Goal: Transaction & Acquisition: Purchase product/service

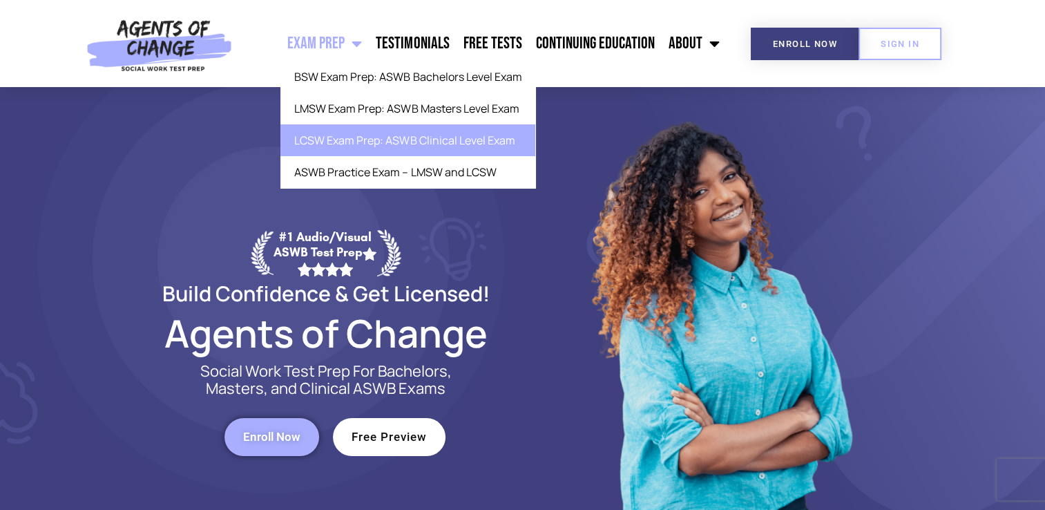
click at [345, 142] on link "LCSW Exam Prep: ASWB Clinical Level Exam" at bounding box center [407, 140] width 255 height 32
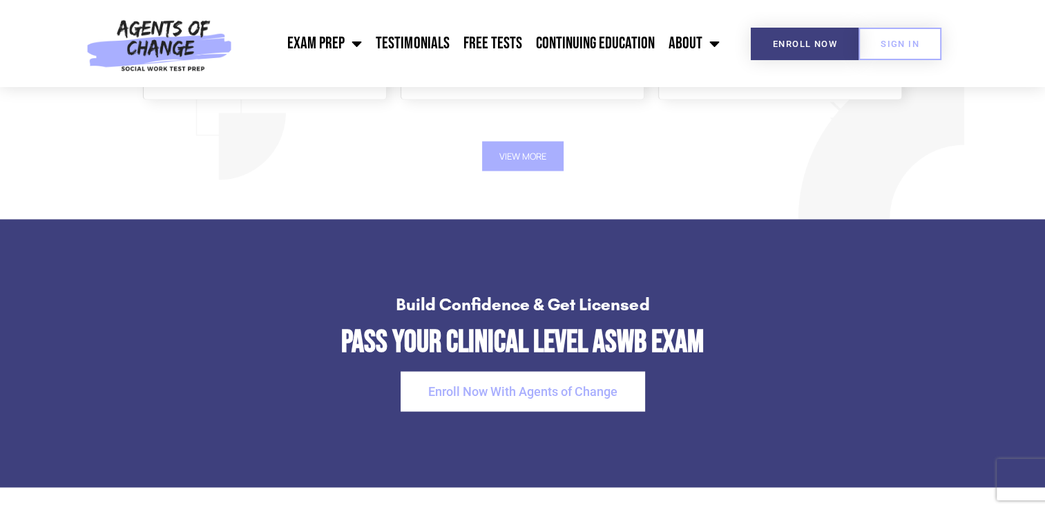
scroll to position [2700, 0]
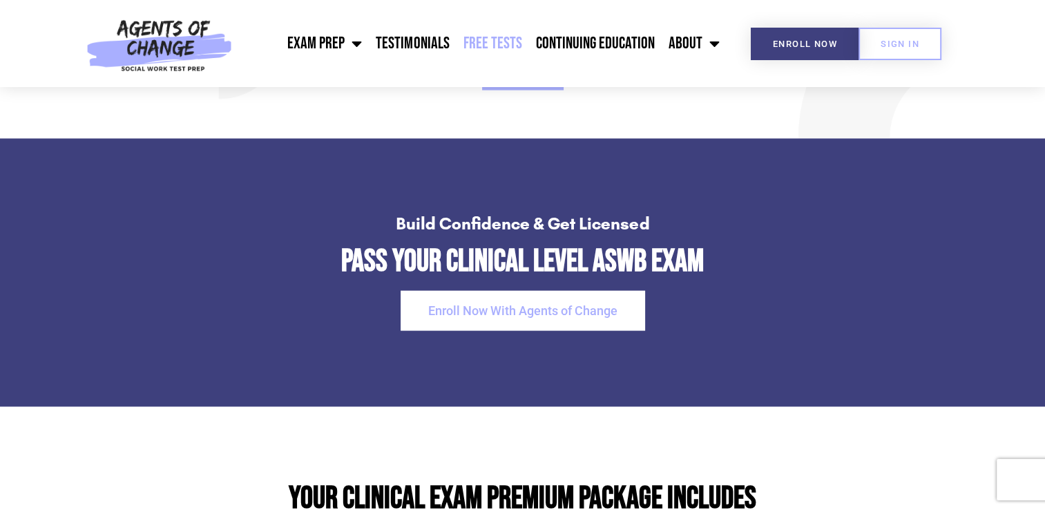
click at [512, 45] on link "Free Tests" at bounding box center [492, 43] width 73 height 35
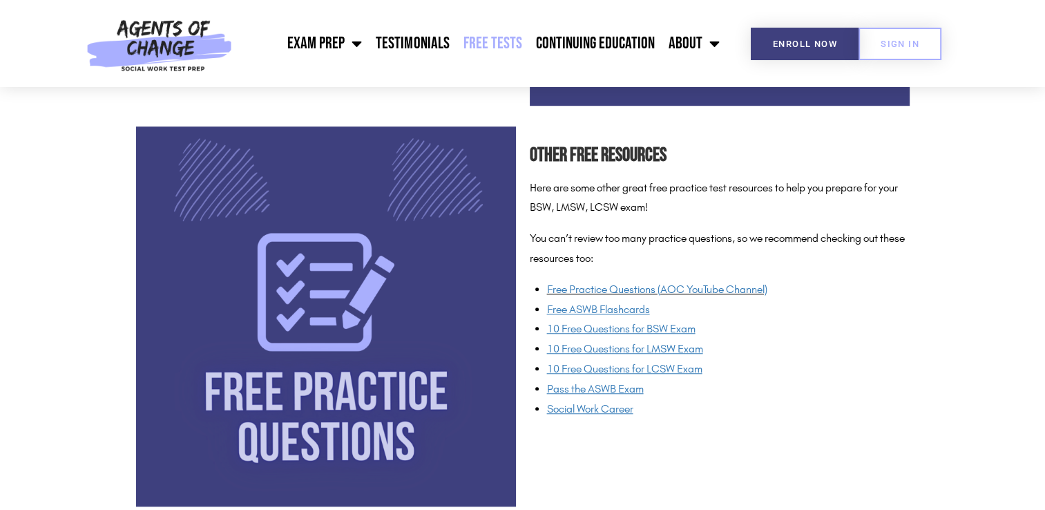
scroll to position [977, 0]
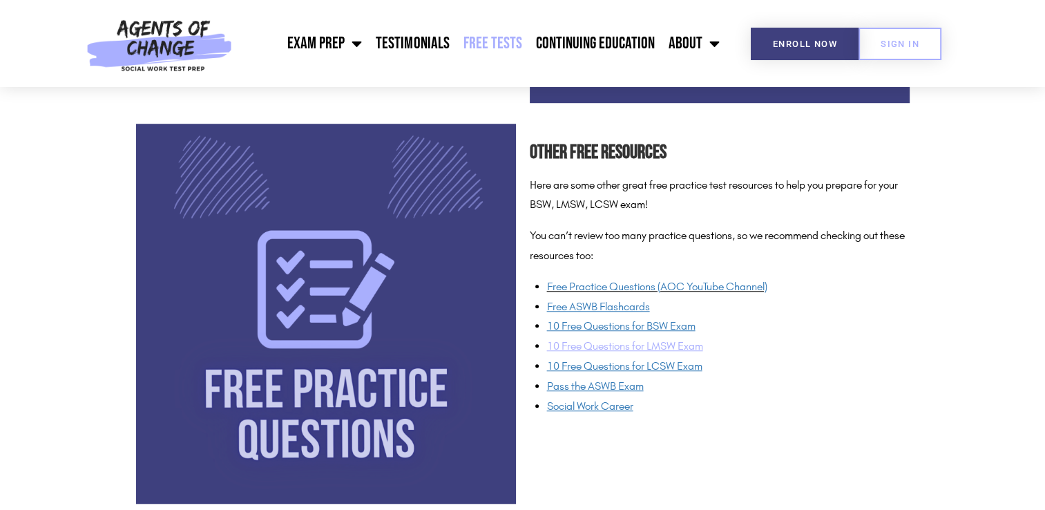
click at [583, 347] on span "10 Free Questions for LMSW Exam" at bounding box center [625, 345] width 156 height 13
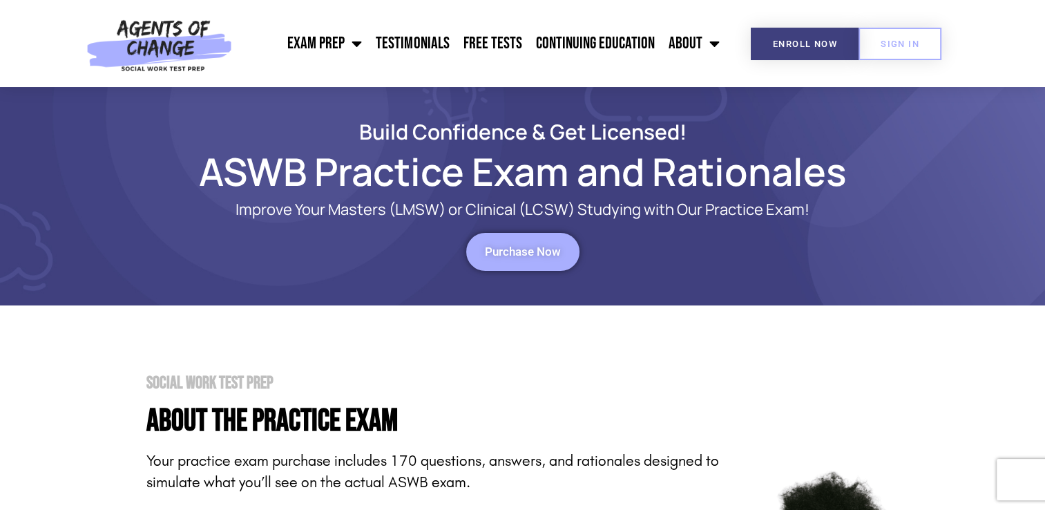
click at [533, 247] on span "Purchase Now" at bounding box center [523, 252] width 76 height 12
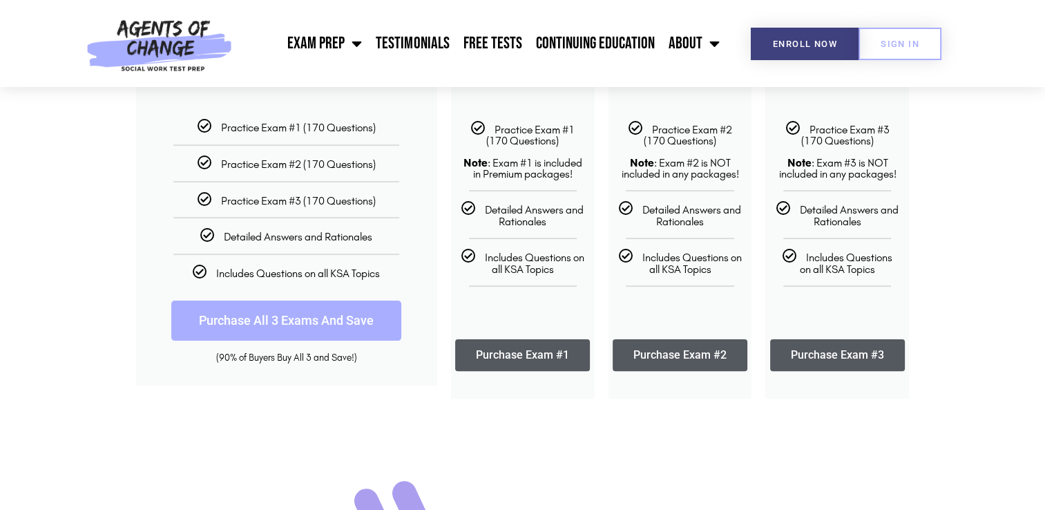
scroll to position [298, 0]
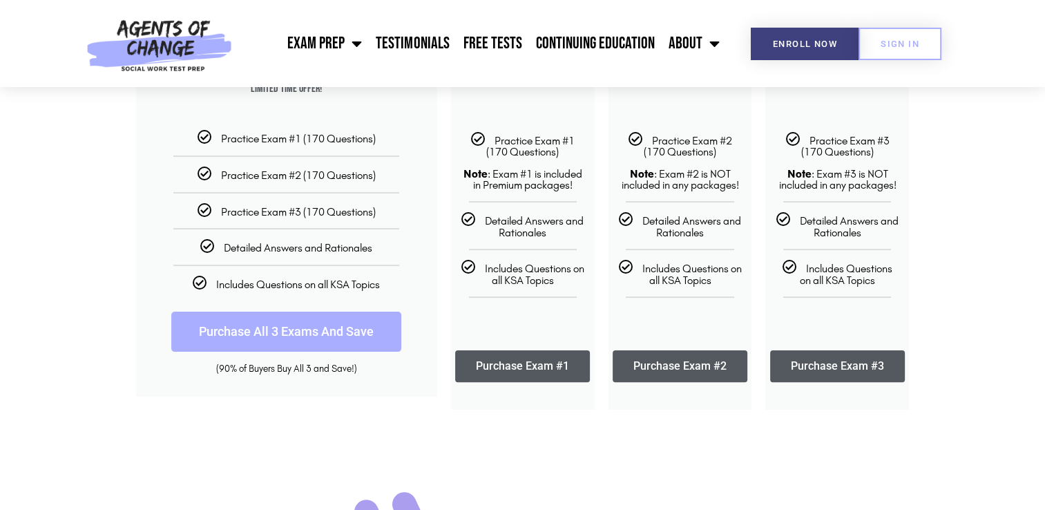
click at [343, 329] on link "Purchase All 3 Exams And Save" at bounding box center [286, 331] width 230 height 40
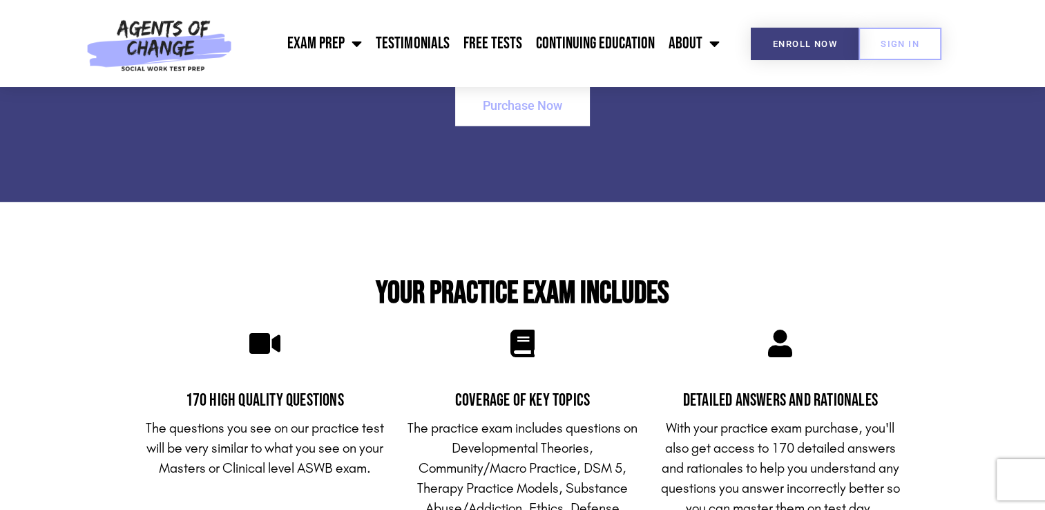
scroll to position [2018, 0]
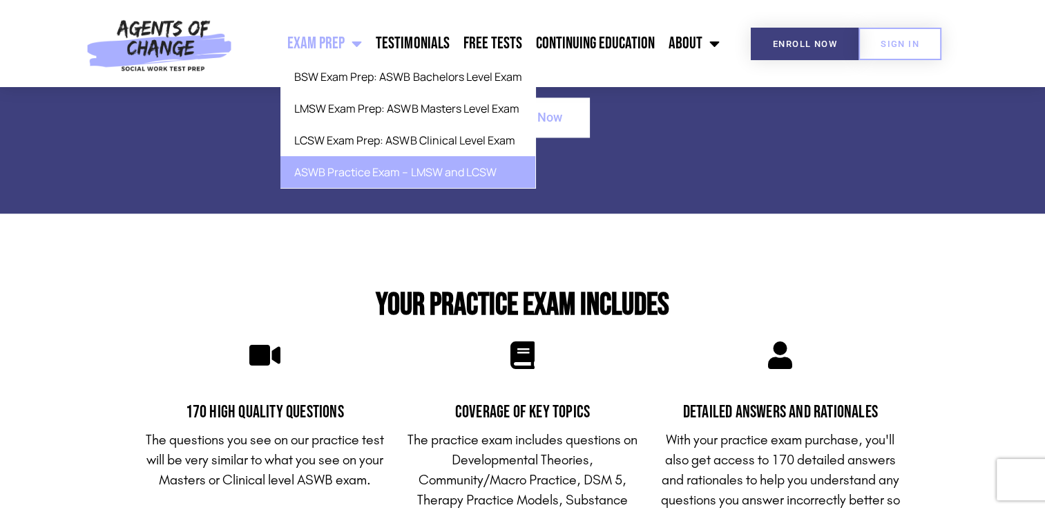
click at [366, 175] on link "ASWB Practice Exam – LMSW and LCSW" at bounding box center [407, 172] width 255 height 32
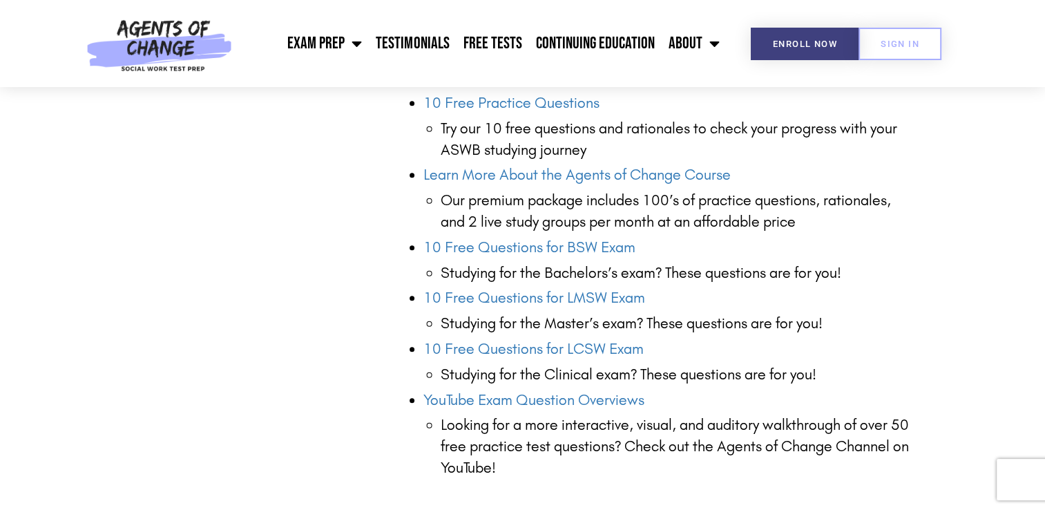
scroll to position [1422, 0]
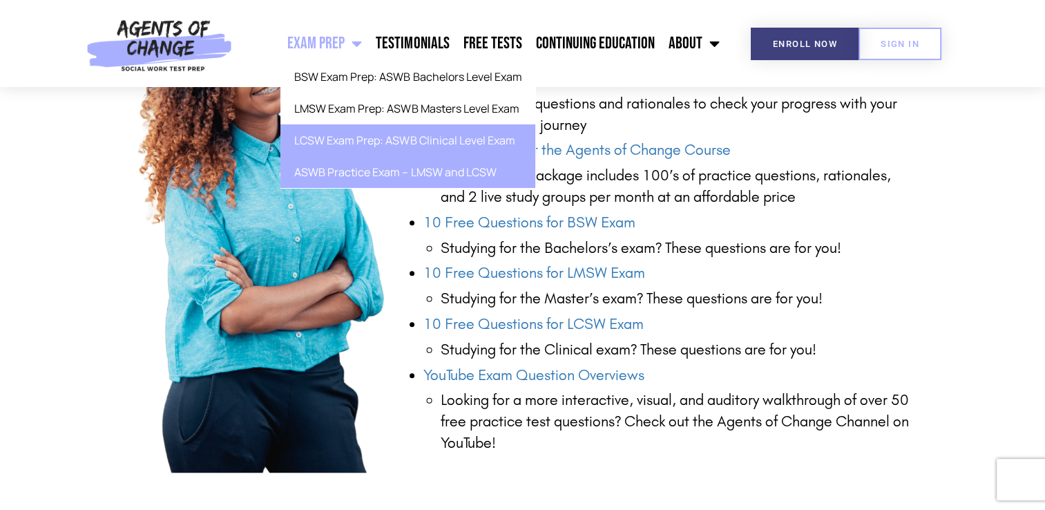
click at [355, 142] on link "LCSW Exam Prep: ASWB Clinical Level Exam" at bounding box center [407, 140] width 255 height 32
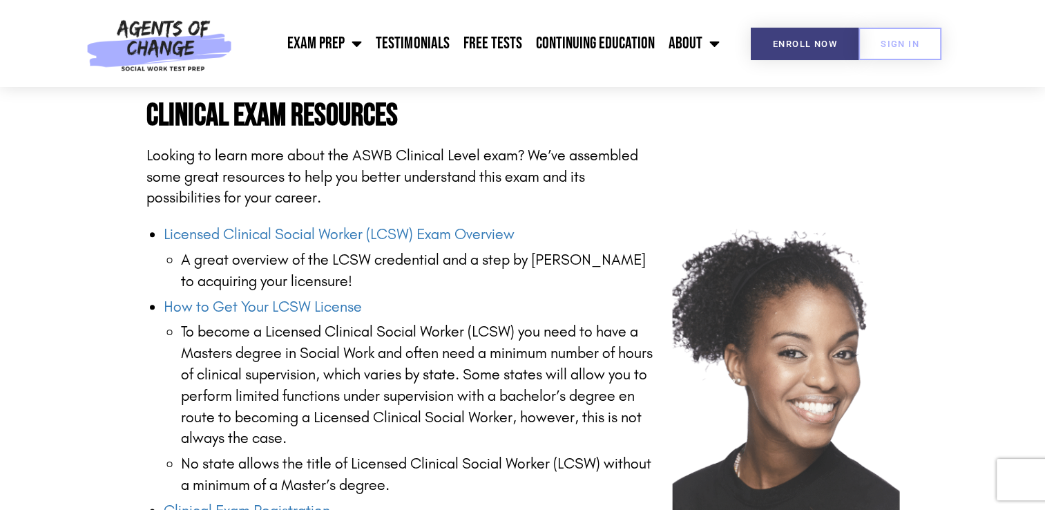
scroll to position [1880, 0]
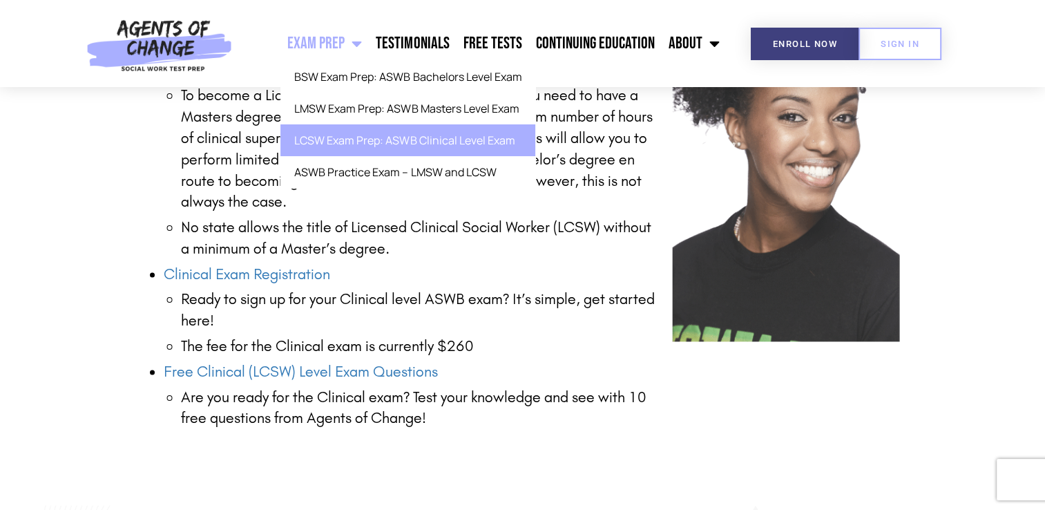
click at [372, 144] on link "LCSW Exam Prep: ASWB Clinical Level Exam" at bounding box center [407, 140] width 255 height 32
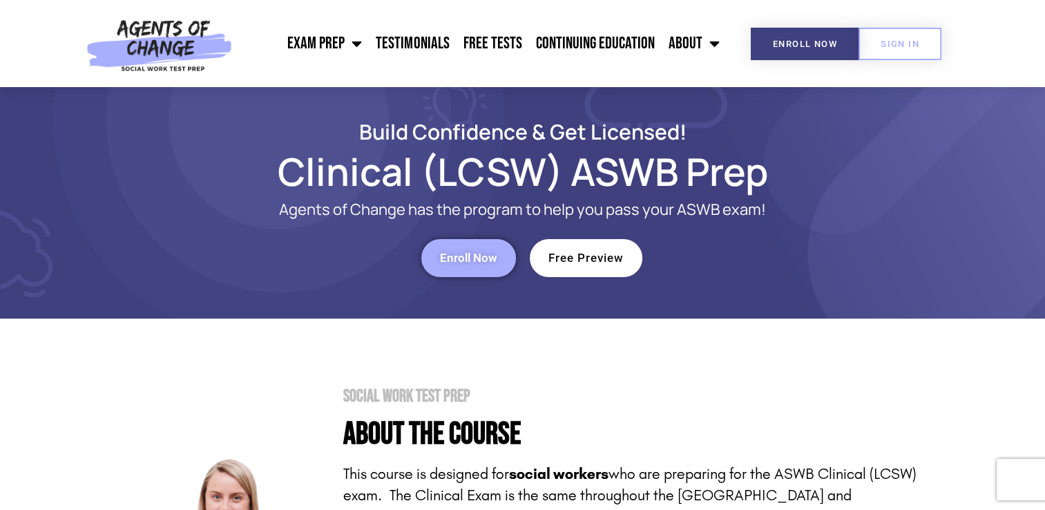
click at [479, 262] on span "Enroll Now" at bounding box center [468, 258] width 57 height 12
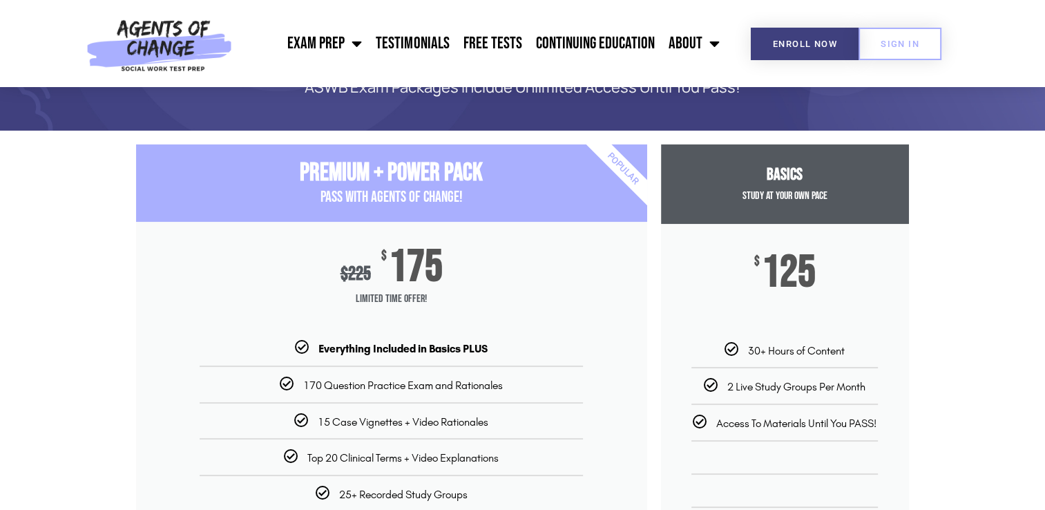
scroll to position [77, 0]
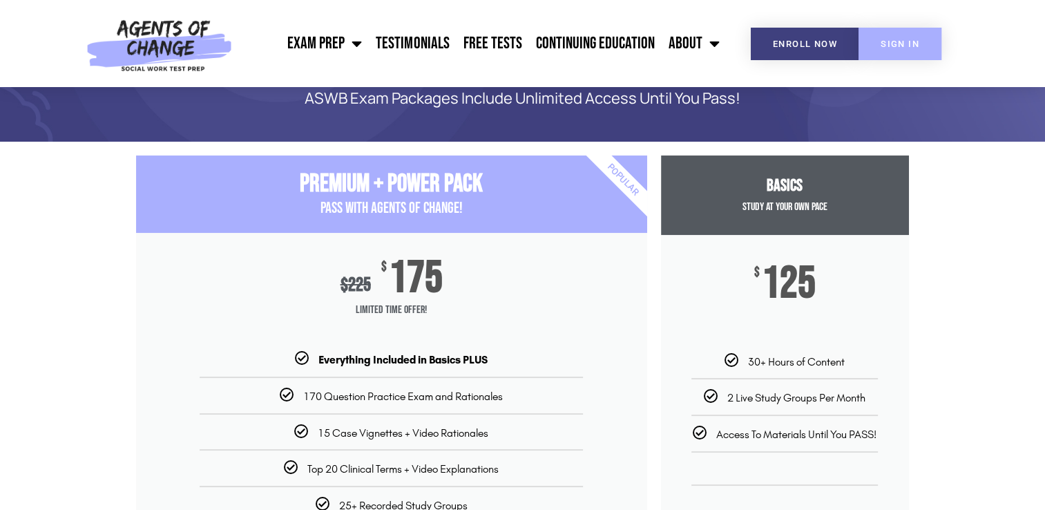
click at [891, 45] on span "SIGN IN" at bounding box center [899, 43] width 39 height 9
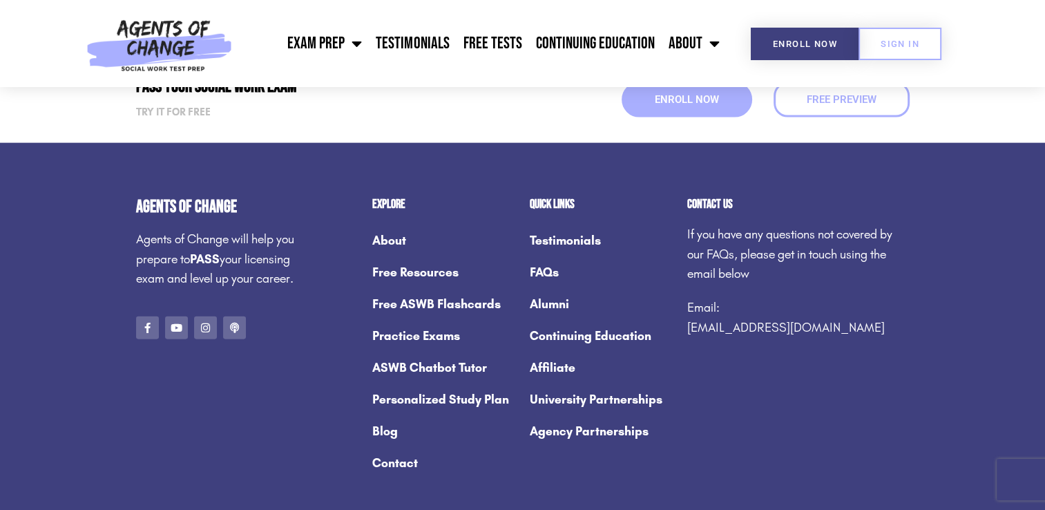
scroll to position [3027, 0]
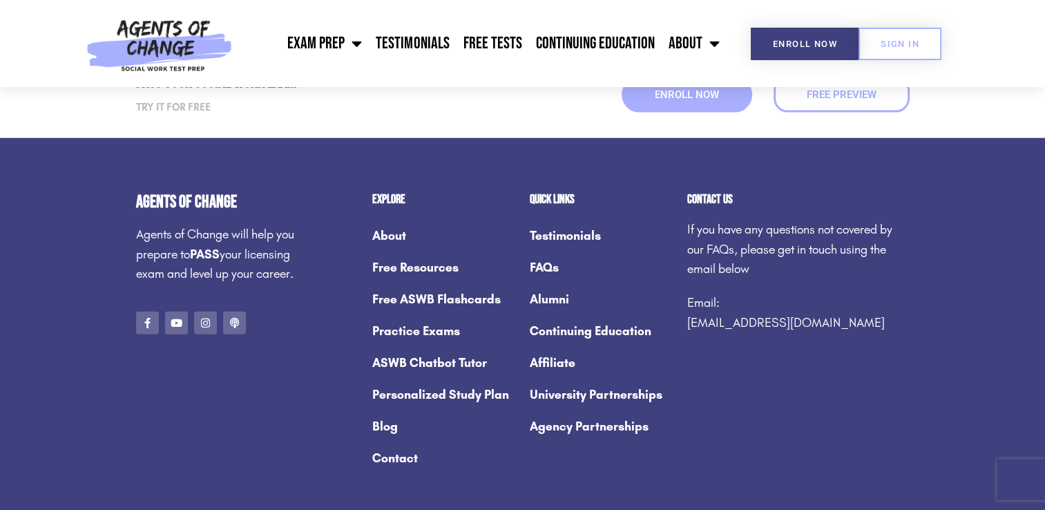
click at [394, 315] on link "Practice Exams" at bounding box center [444, 331] width 144 height 32
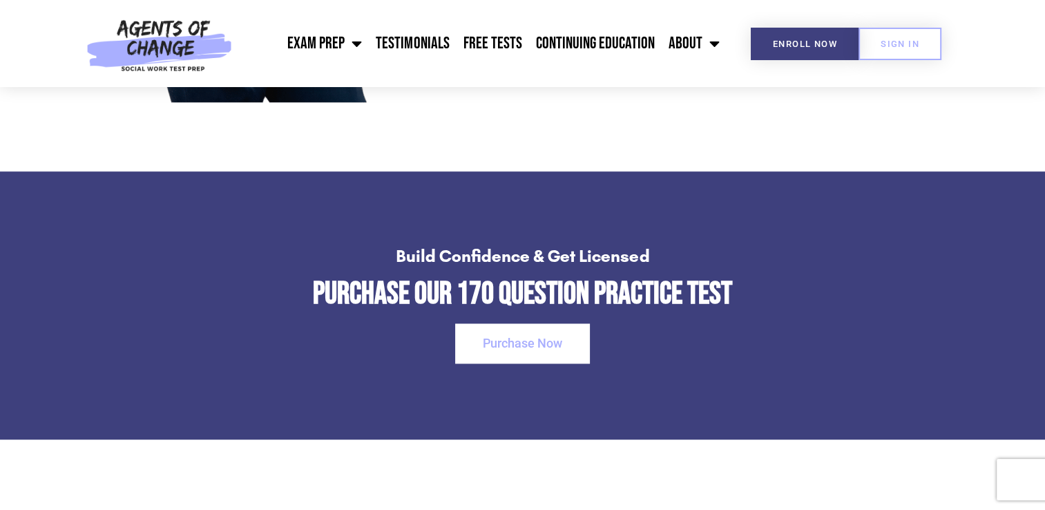
scroll to position [1802, 0]
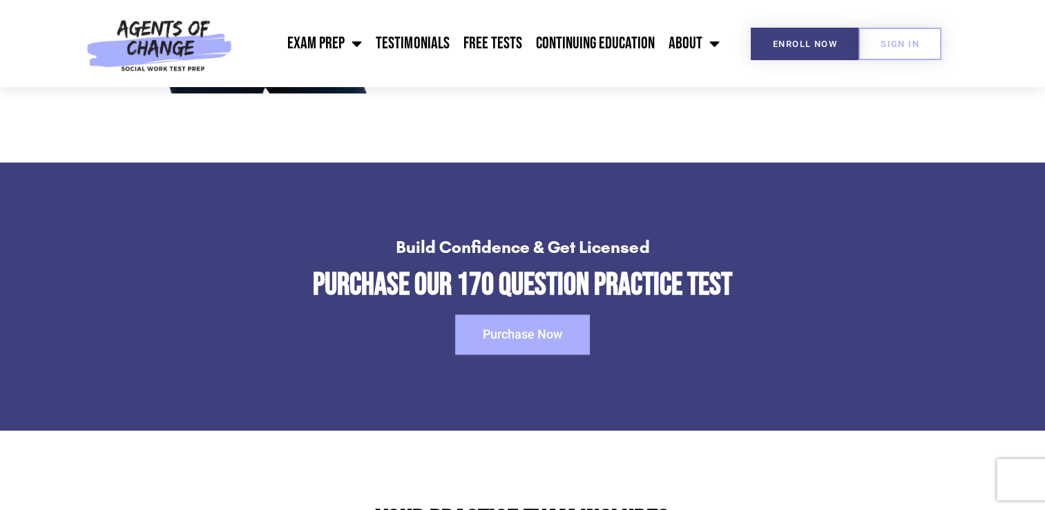
click at [552, 328] on span "Purchase Now" at bounding box center [522, 334] width 79 height 12
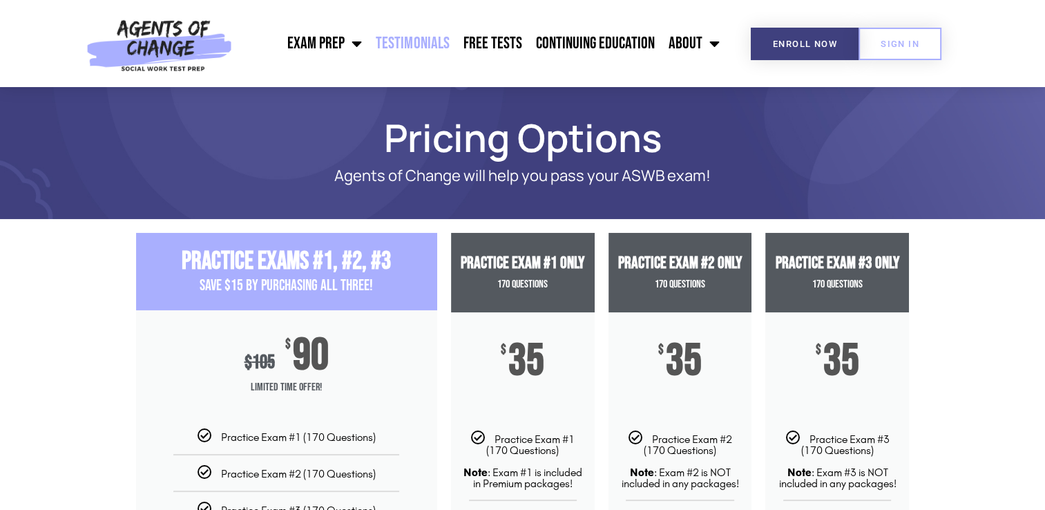
click at [429, 44] on link "Testimonials" at bounding box center [412, 43] width 87 height 35
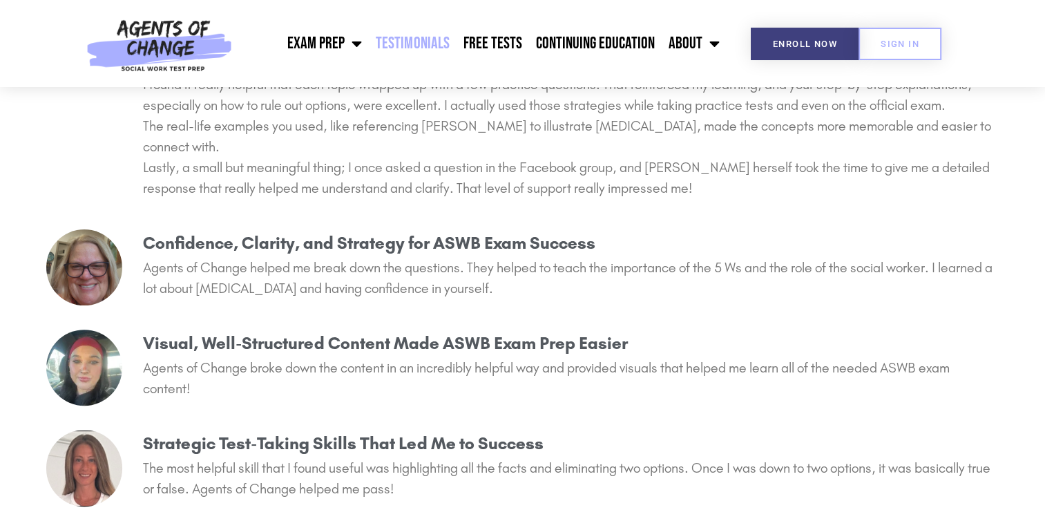
scroll to position [374, 0]
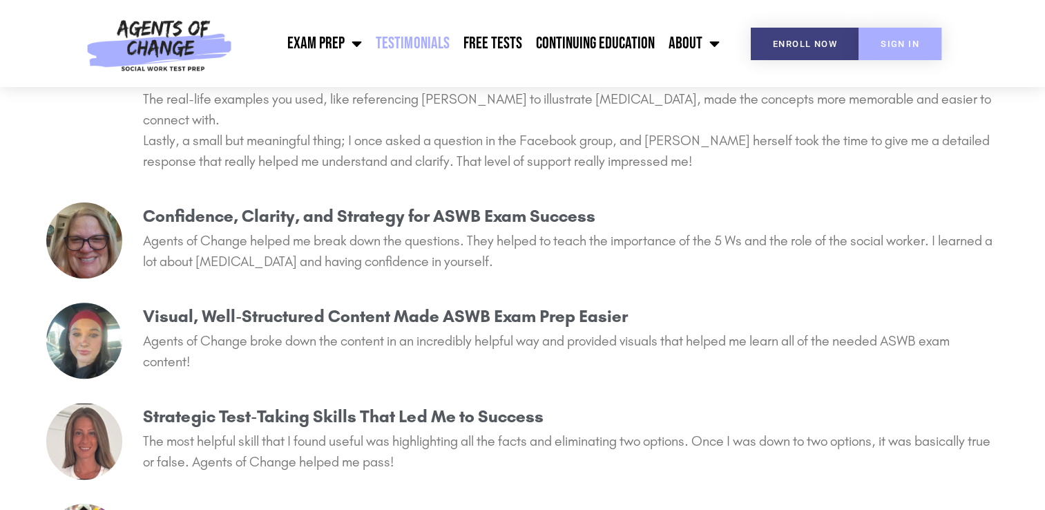
click at [891, 32] on link "SIGN IN" at bounding box center [899, 44] width 83 height 32
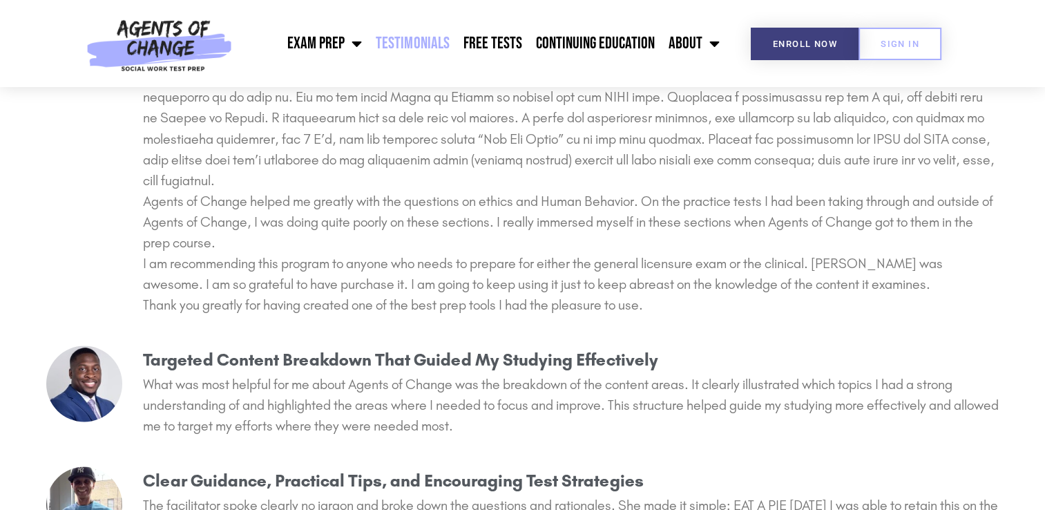
scroll to position [2547, 0]
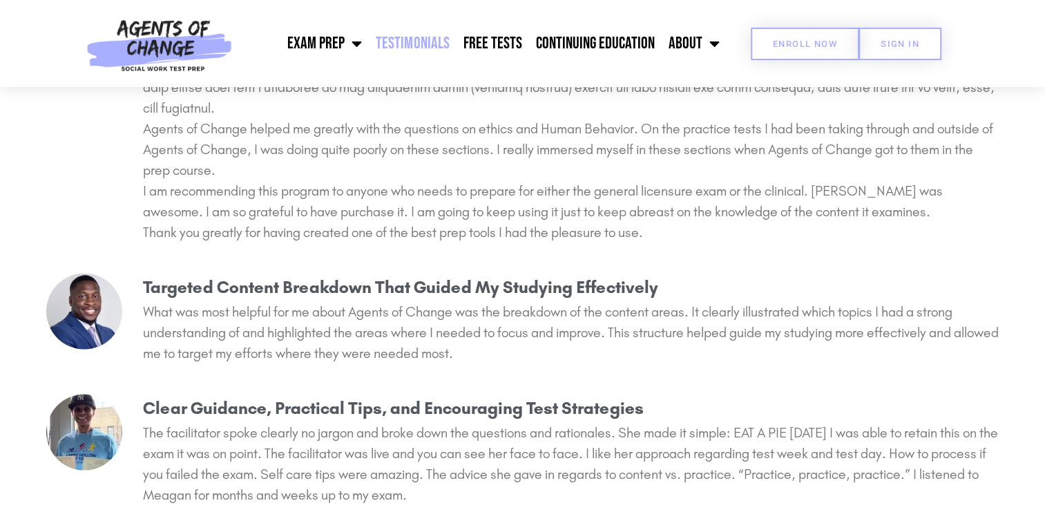
click at [776, 51] on link "Enroll Now" at bounding box center [805, 44] width 108 height 32
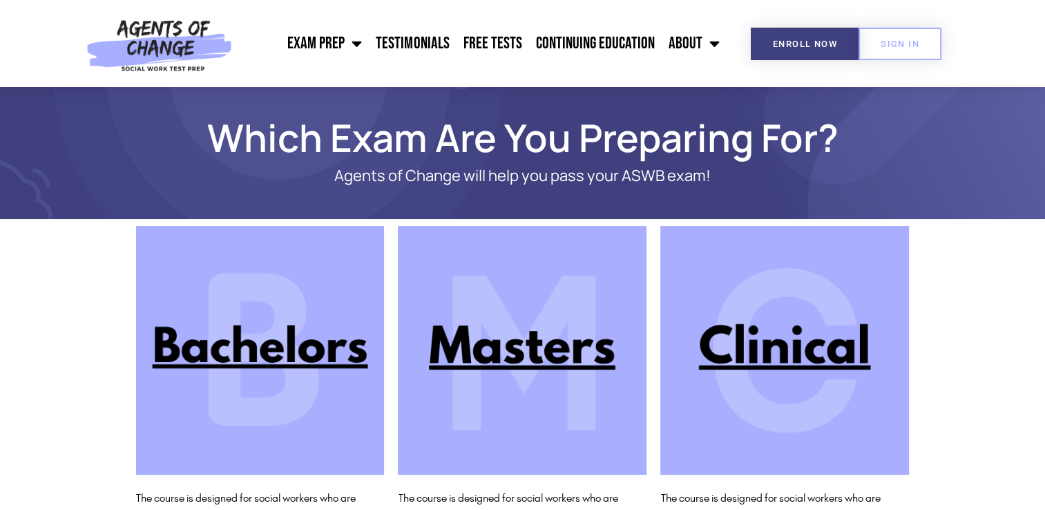
click at [770, 316] on img at bounding box center [784, 350] width 249 height 249
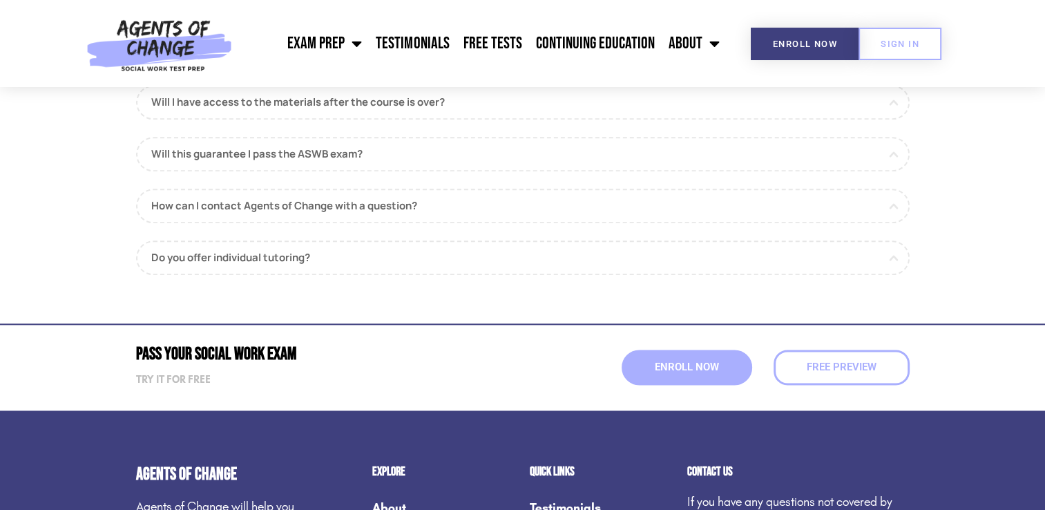
scroll to position [1751, 0]
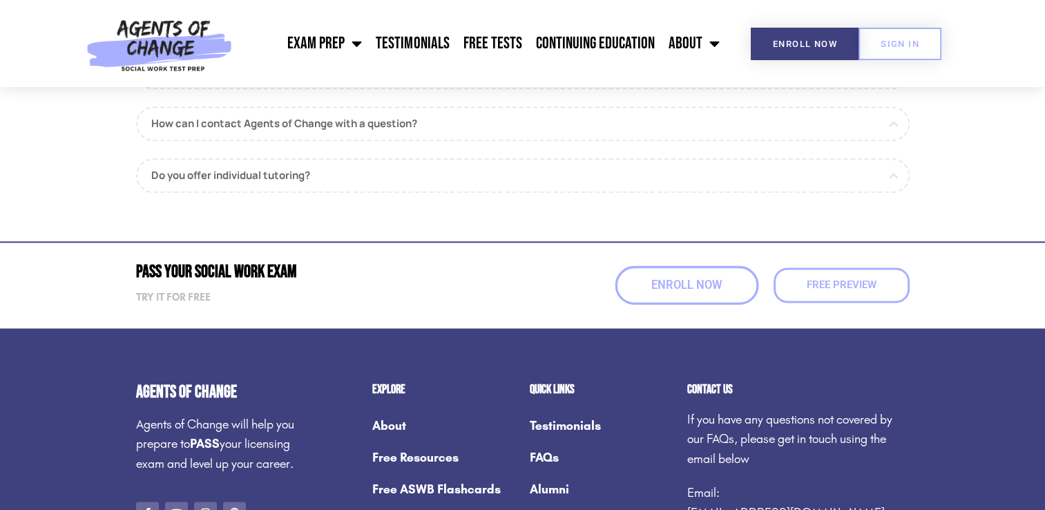
click at [679, 280] on span "Enroll Now" at bounding box center [686, 285] width 70 height 12
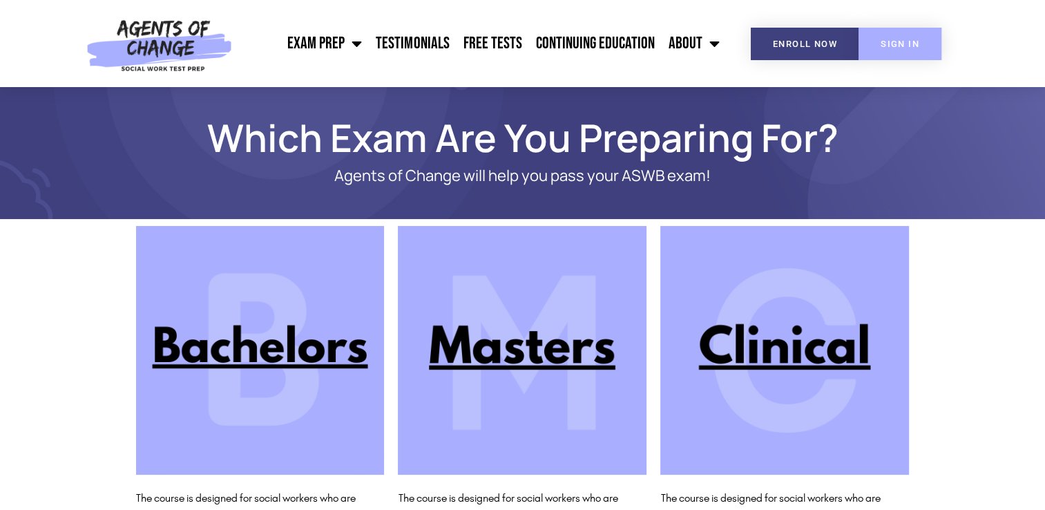
click at [881, 35] on link "SIGN IN" at bounding box center [899, 44] width 83 height 32
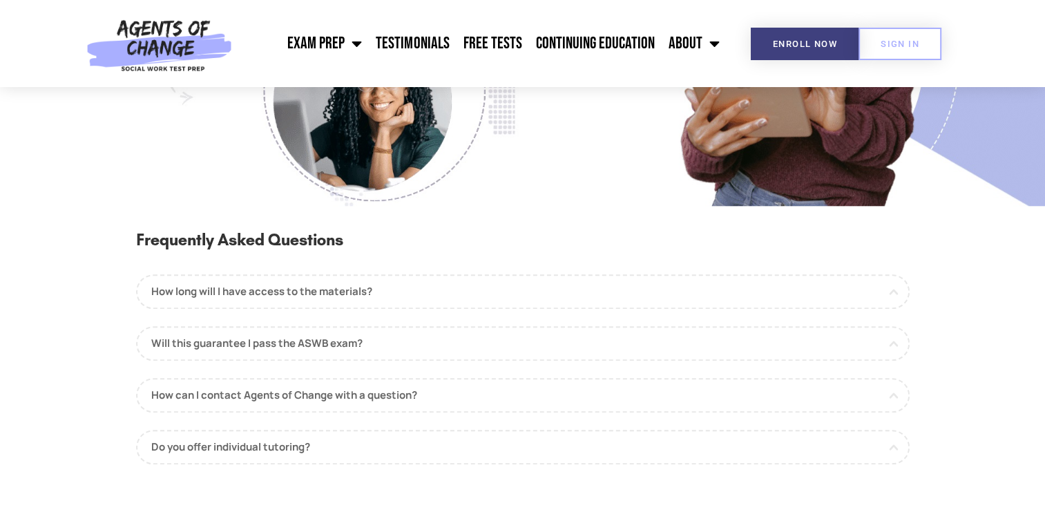
scroll to position [1313, 0]
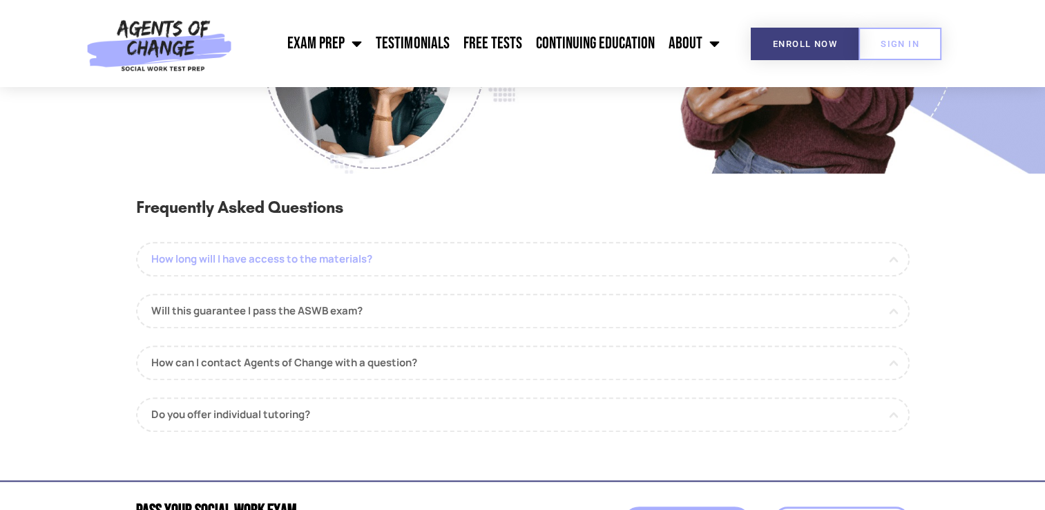
click at [641, 267] on link "How long will I have access to the materials?" at bounding box center [522, 259] width 773 height 35
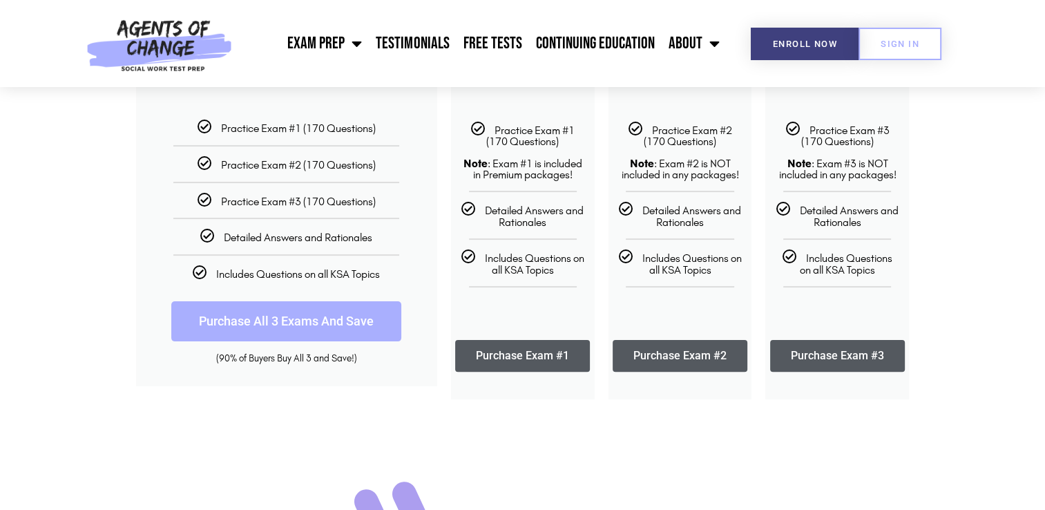
scroll to position [300, 0]
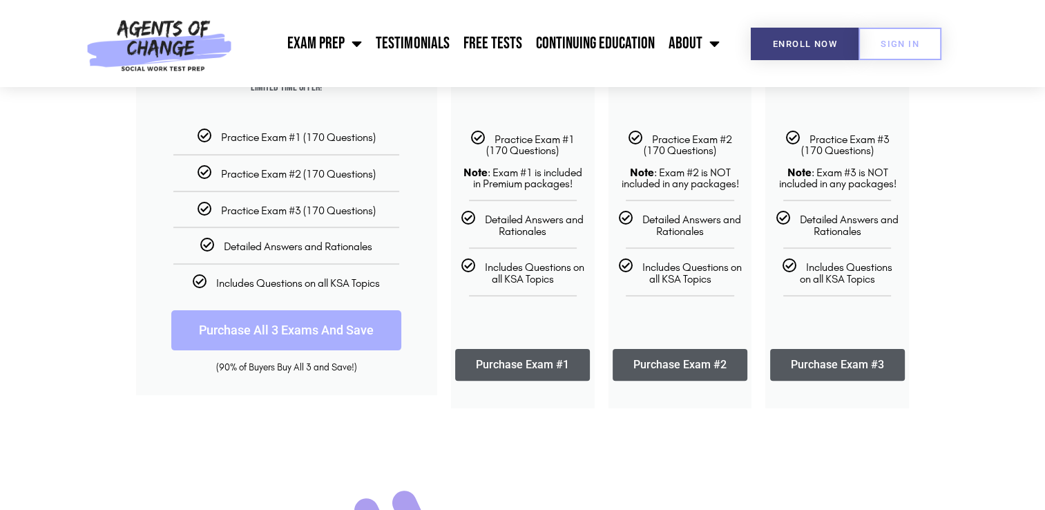
click at [248, 333] on link "Purchase All 3 Exams And Save" at bounding box center [286, 330] width 230 height 40
